Goal: Communication & Community: Ask a question

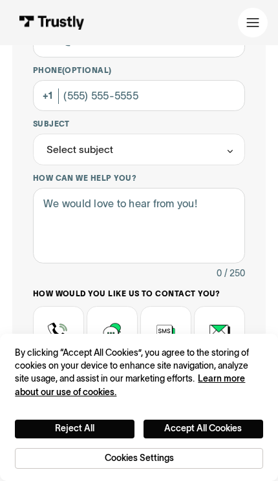
scroll to position [283, 0]
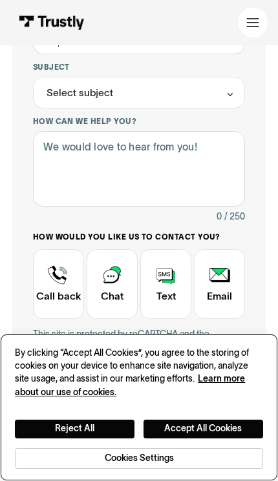
click at [198, 438] on button "Accept All Cookies" at bounding box center [202, 429] width 119 height 19
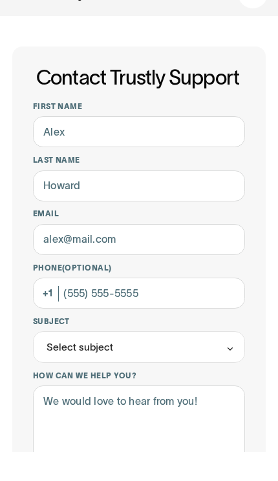
scroll to position [29, 0]
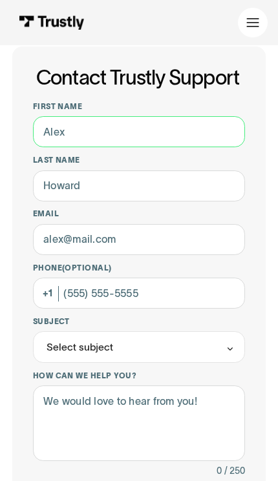
click at [203, 136] on input "First name" at bounding box center [139, 131] width 212 height 31
click at [193, 129] on input "First name" at bounding box center [139, 131] width 212 height 31
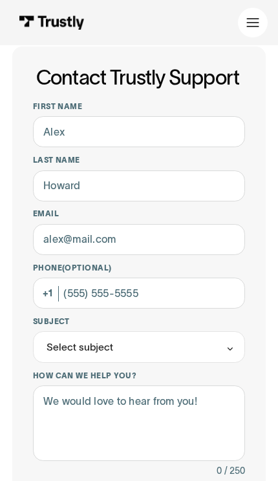
click at [257, 24] on icon at bounding box center [252, 22] width 13 height 13
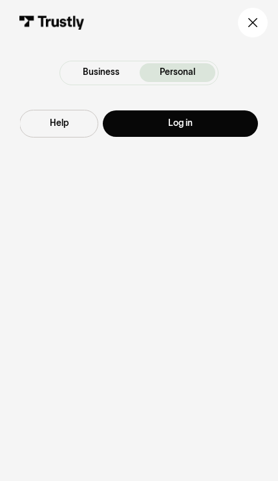
click at [190, 130] on link "Log in" at bounding box center [180, 123] width 155 height 26
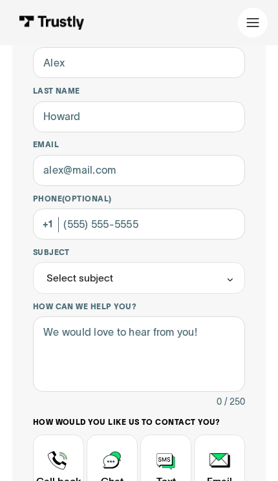
scroll to position [176, 0]
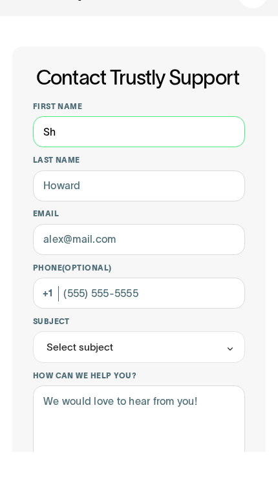
type input "Shadrack"
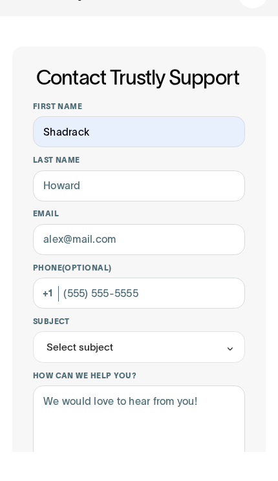
type input "Bitangimana"
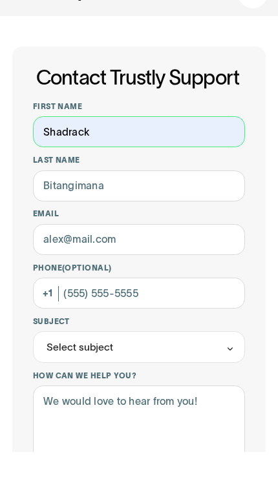
scroll to position [29, 0]
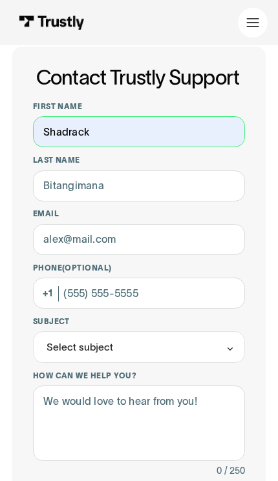
type input "shadrackbitangimana0@gmail.com"
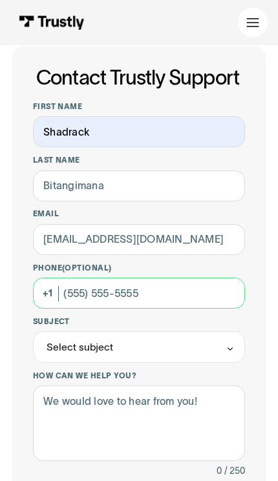
type input "(412) 583-0834"
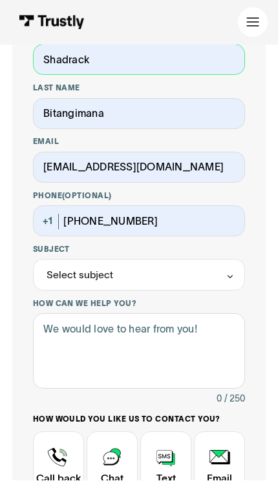
click at [219, 283] on div "Select subject" at bounding box center [139, 275] width 212 height 32
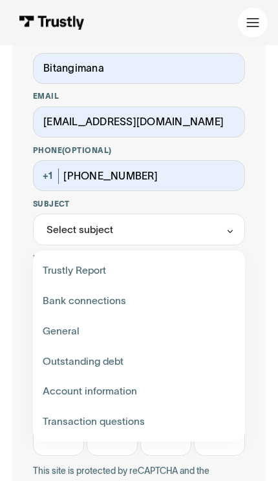
scroll to position [148, 0]
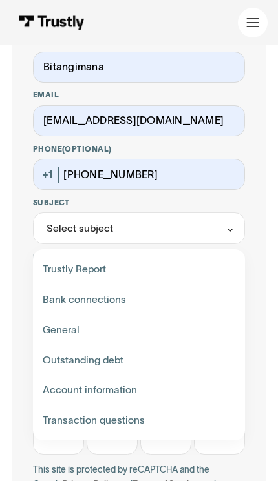
click at [263, 392] on div "Contact Trustly Support First name Shadrack Last name Bitangimana Email shadrac…" at bounding box center [138, 247] width 252 height 639
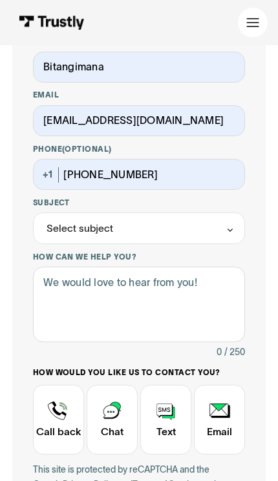
click at [227, 241] on div "Select subject" at bounding box center [139, 228] width 212 height 32
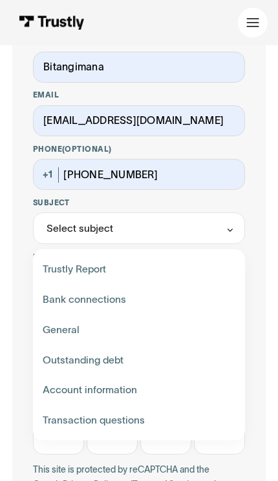
click at [272, 324] on div "Contact Trustly Support First name Shadrack Last name Bitangimana Email shadrac…" at bounding box center [139, 360] width 278 height 927
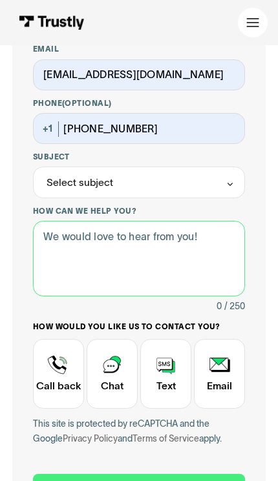
click at [214, 259] on textarea "How can we help you?" at bounding box center [139, 259] width 212 height 76
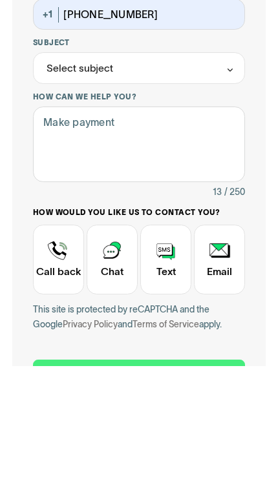
scroll to position [309, 0]
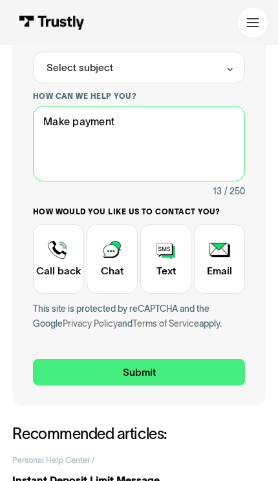
type textarea "Make payment"
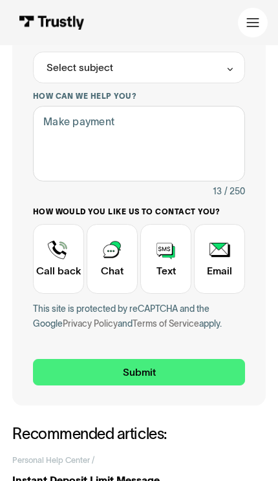
click at [215, 371] on input "Submit" at bounding box center [139, 372] width 212 height 26
click at [220, 77] on div "Select subject" at bounding box center [139, 68] width 212 height 32
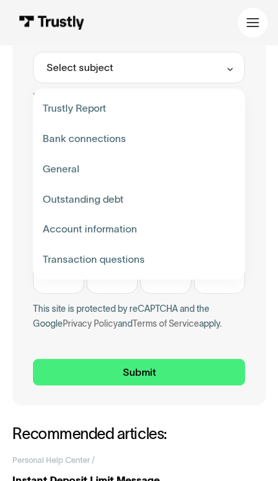
click at [217, 107] on div "Contact Trustly Support" at bounding box center [138, 109] width 202 height 30
type input "**********"
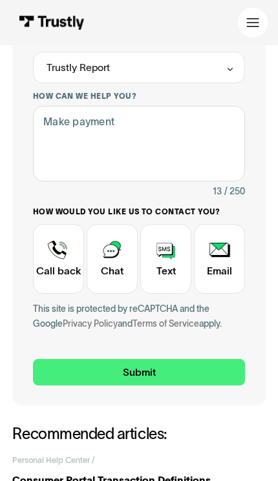
click at [192, 363] on input "Submit" at bounding box center [139, 372] width 212 height 26
click at [174, 276] on div "Contact Trustly Support" at bounding box center [165, 259] width 51 height 70
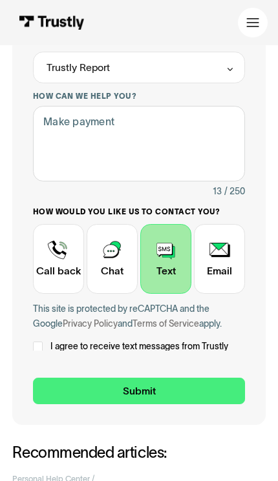
click at [220, 265] on div "Contact Trustly Support" at bounding box center [219, 259] width 51 height 70
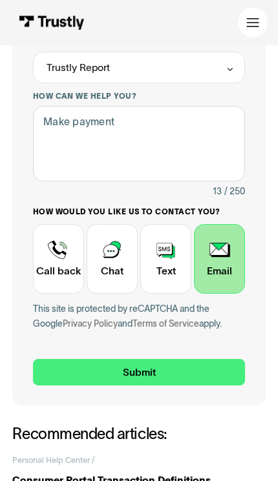
click at [167, 281] on div "Contact Trustly Support" at bounding box center [165, 259] width 51 height 70
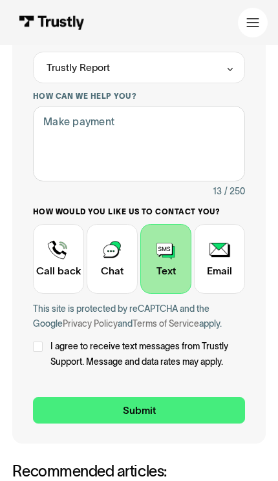
click at [39, 339] on label "I agree to receive text messages from Trustly Support. Message and data rates m…" at bounding box center [139, 354] width 212 height 30
click at [112, 270] on div "Contact Trustly Support" at bounding box center [111, 259] width 51 height 70
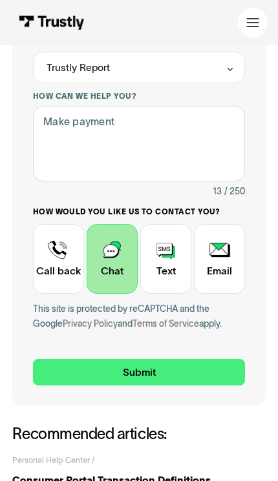
click at [178, 372] on input "Submit" at bounding box center [139, 372] width 212 height 26
type input "+14125830834"
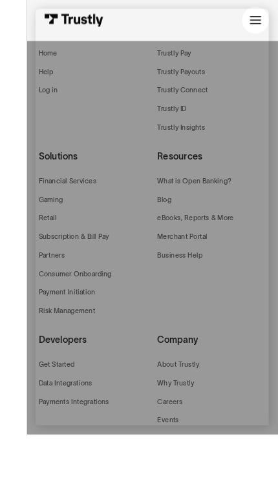
scroll to position [350, 0]
